Goal: Task Accomplishment & Management: Manage account settings

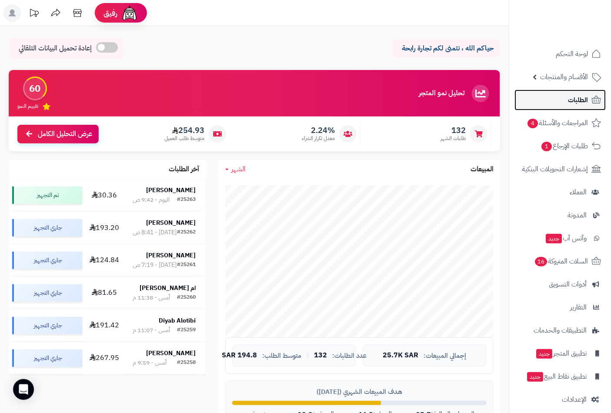
click at [575, 104] on span "الطلبات" at bounding box center [578, 100] width 20 height 12
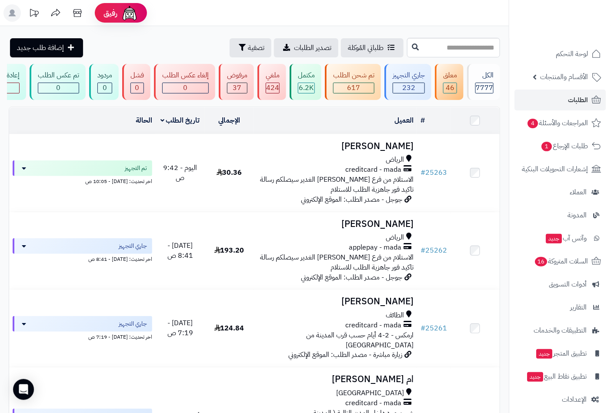
scroll to position [361, 0]
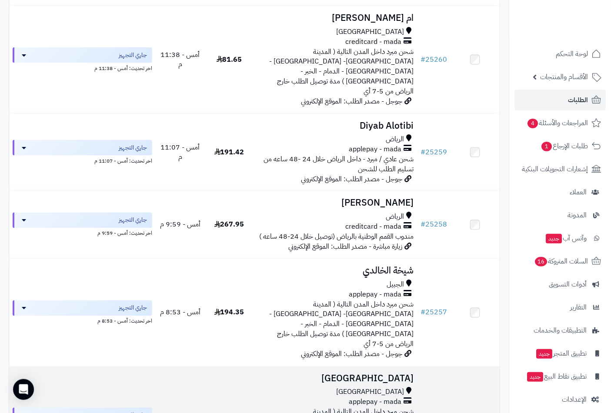
click at [396, 367] on td "Bandar Saleh جدة applepay - mada شحن مبرد داخل المدن التالية ( المدينة المنورة-…" at bounding box center [336, 420] width 164 height 107
click at [390, 388] on div "جدة" at bounding box center [336, 393] width 157 height 10
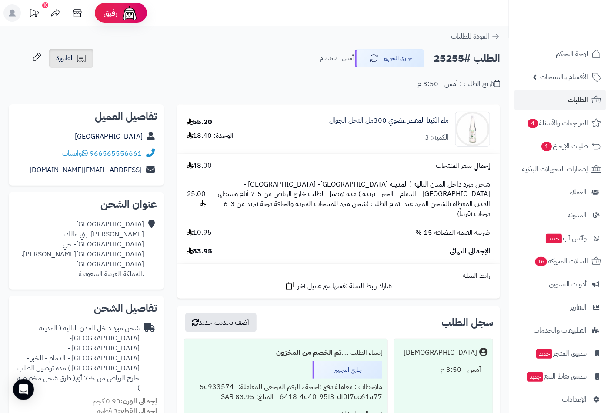
click at [76, 60] on link "الفاتورة" at bounding box center [71, 58] width 44 height 19
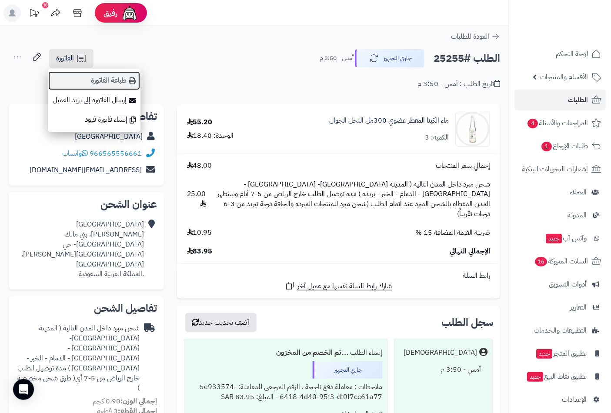
click at [122, 80] on link "طباعة الفاتورة" at bounding box center [94, 81] width 93 height 20
